Goal: Information Seeking & Learning: Learn about a topic

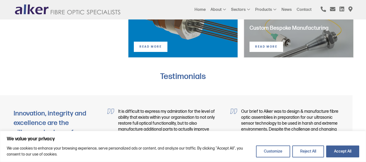
scroll to position [317, 0]
drag, startPoint x: 0, startPoint y: 0, endPoint x: 135, endPoint y: 82, distance: 157.7
drag, startPoint x: 135, startPoint y: 82, endPoint x: 73, endPoint y: 73, distance: 62.1
click at [73, 73] on h3 "Testimonials" at bounding box center [183, 76] width 358 height 10
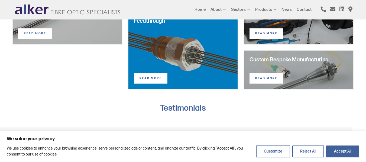
scroll to position [285, 0]
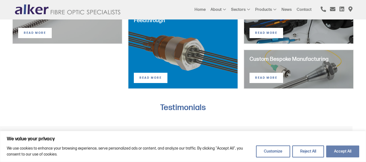
click at [351, 153] on button "Accept All" at bounding box center [342, 152] width 33 height 12
checkbox input "true"
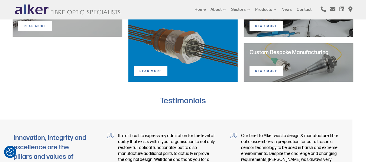
scroll to position [281, 0]
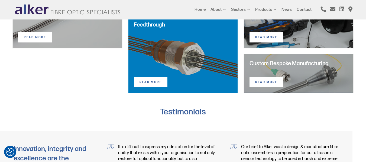
click at [271, 76] on div "Custom Bespoke Manufacturing read more" at bounding box center [298, 74] width 110 height 40
click at [267, 80] on link "read more" at bounding box center [266, 82] width 34 height 10
